Goal: Find specific page/section: Find specific page/section

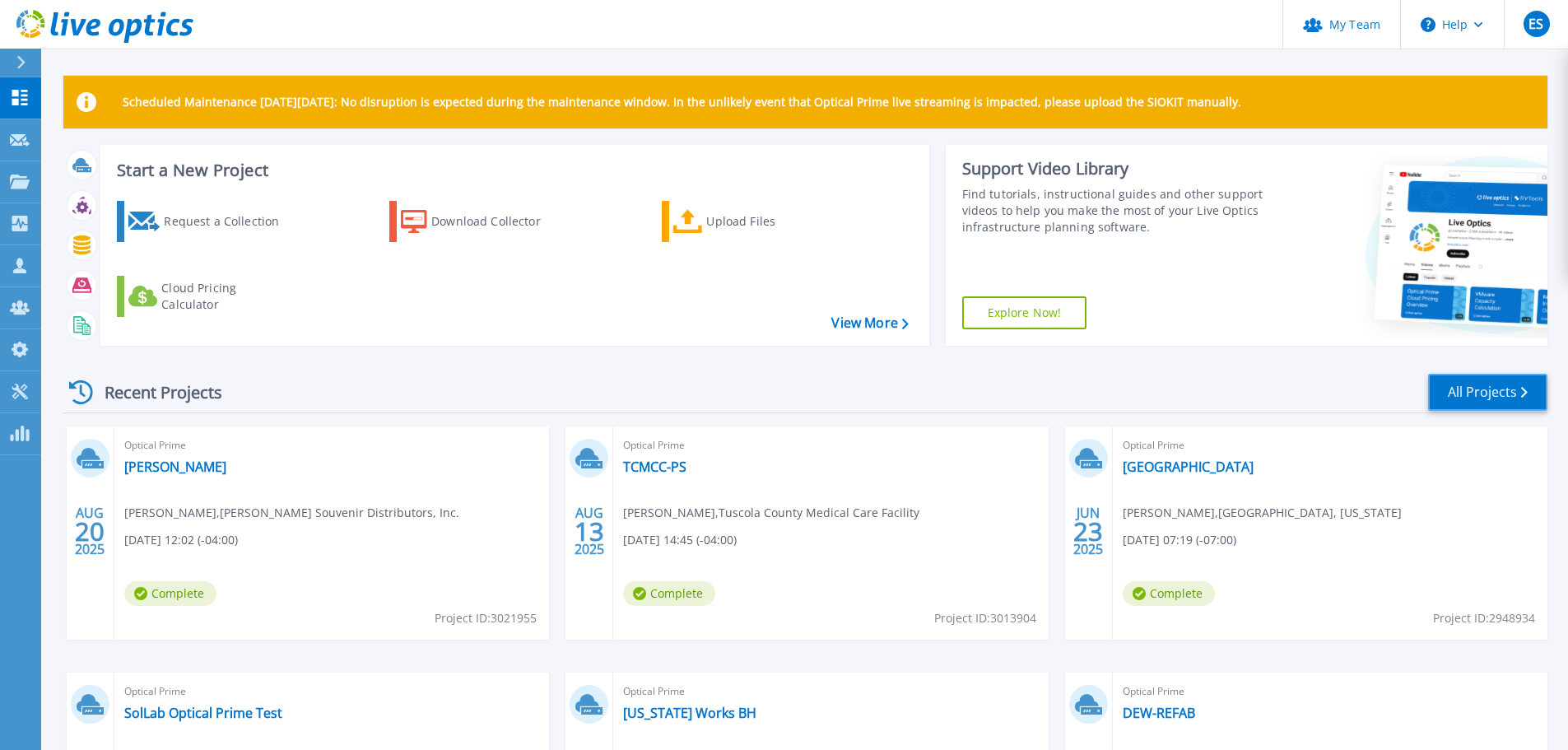
click at [1470, 386] on link "All Projects" at bounding box center [1487, 392] width 119 height 37
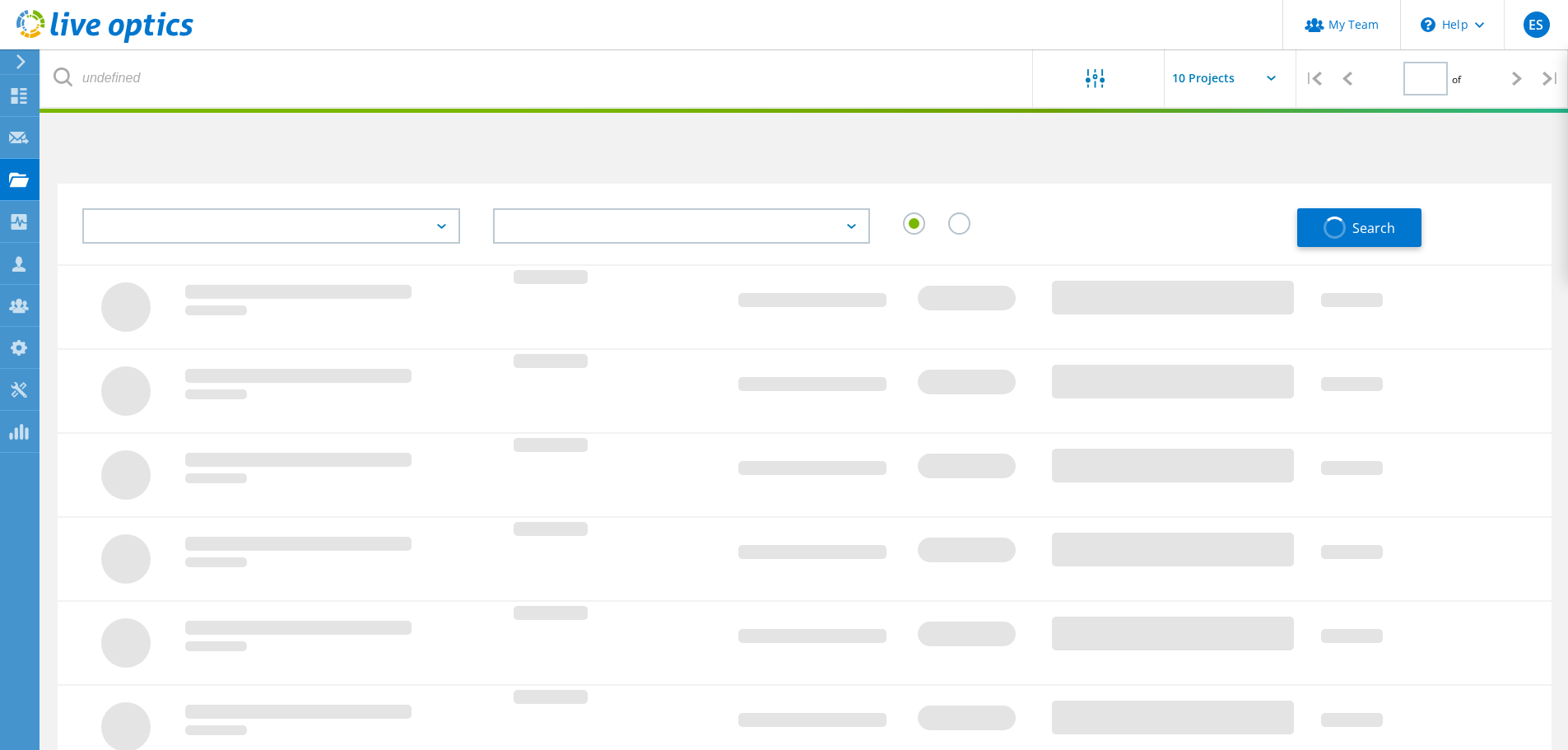
type input "1"
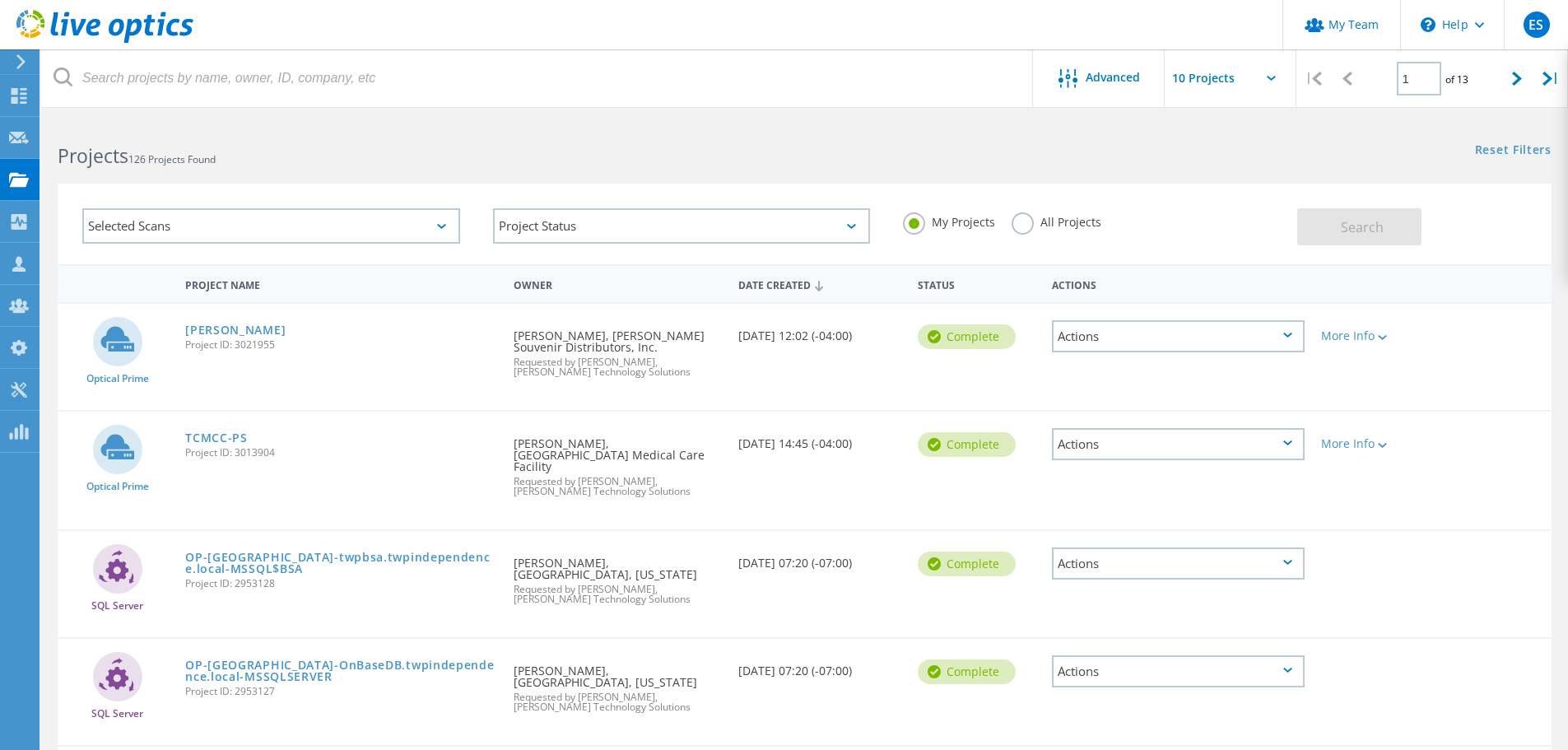
click at [1013, 226] on label "All Projects" at bounding box center [1057, 220] width 89 height 15
click at [0, 0] on input "All Projects" at bounding box center [0, 0] width 0 height 0
click at [1360, 226] on span "Search" at bounding box center [1363, 227] width 43 height 18
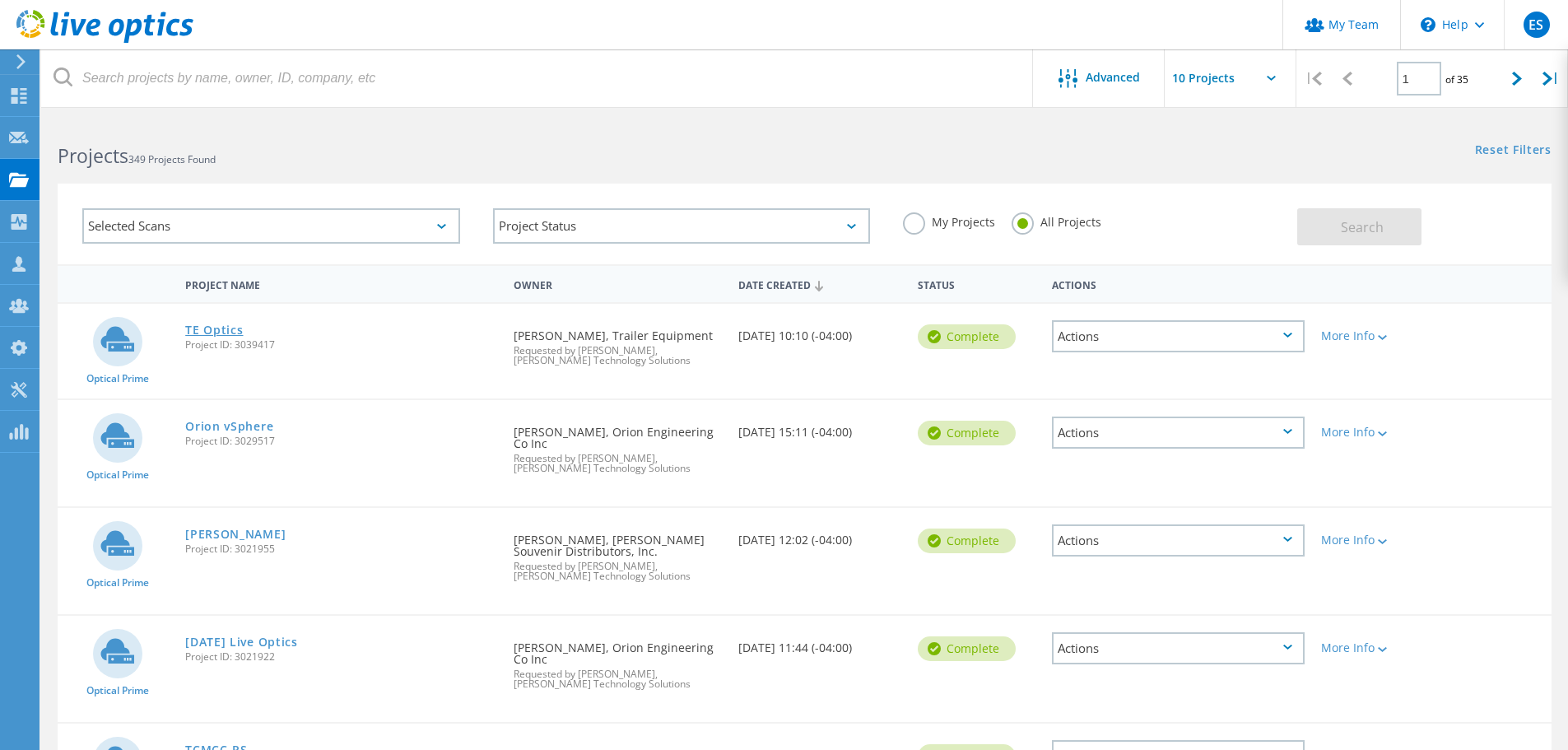
click at [223, 333] on link "TE Optics" at bounding box center [214, 330] width 58 height 11
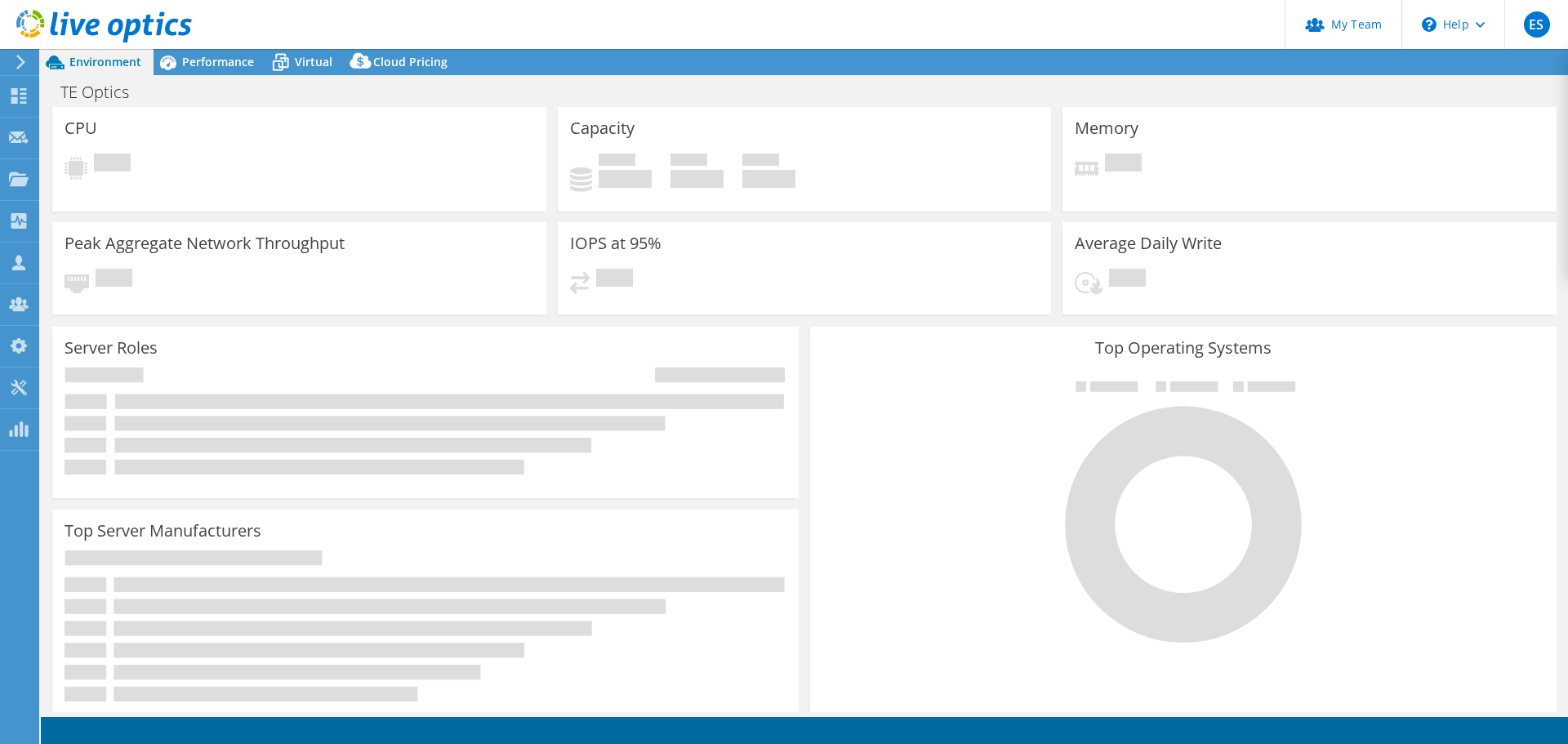
select select "USD"
